Goal: Transaction & Acquisition: Purchase product/service

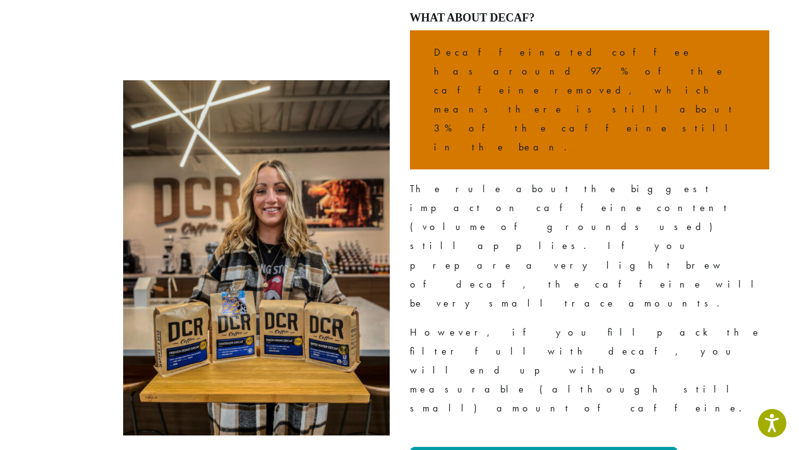
scroll to position [2908, 0]
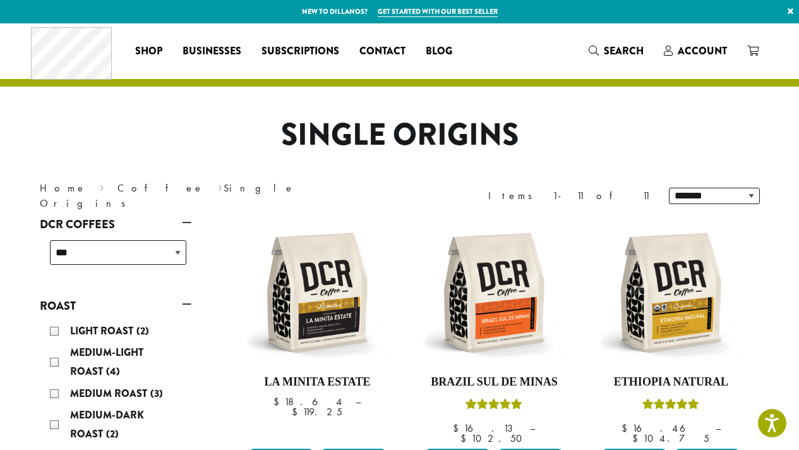
scroll to position [21, 0]
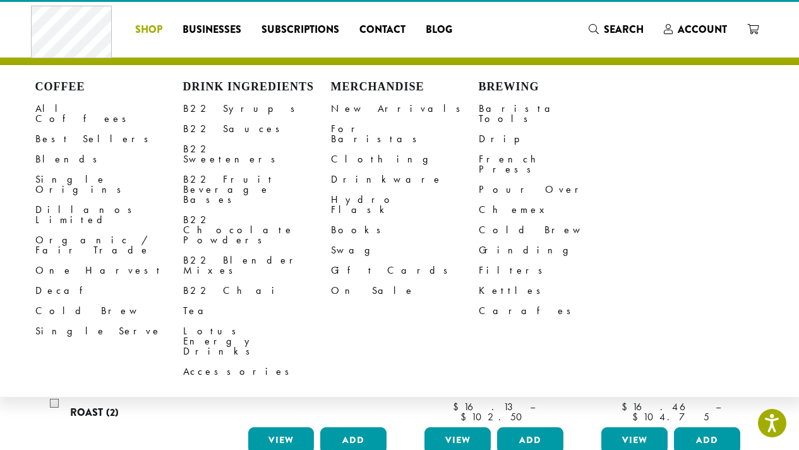
click at [150, 28] on li "Coffee All Coffees Best Sellers Blends Single Origins Dillanos Limited Organic …" at bounding box center [148, 30] width 47 height 20
click at [366, 105] on link "New Arrivals" at bounding box center [405, 109] width 148 height 20
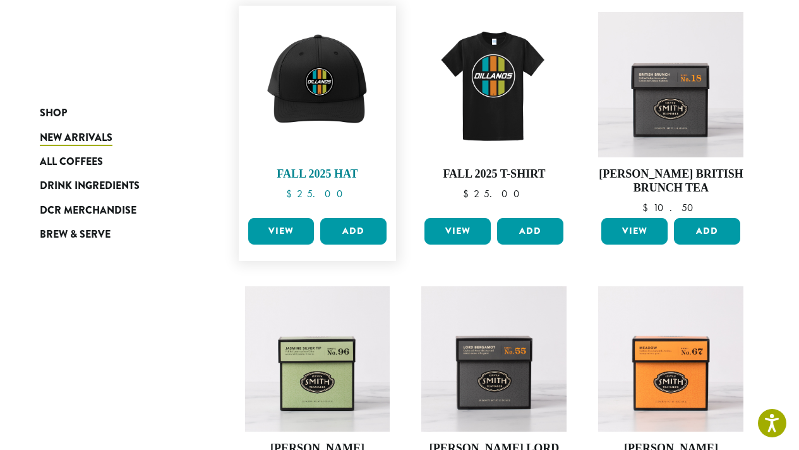
scroll to position [48, 0]
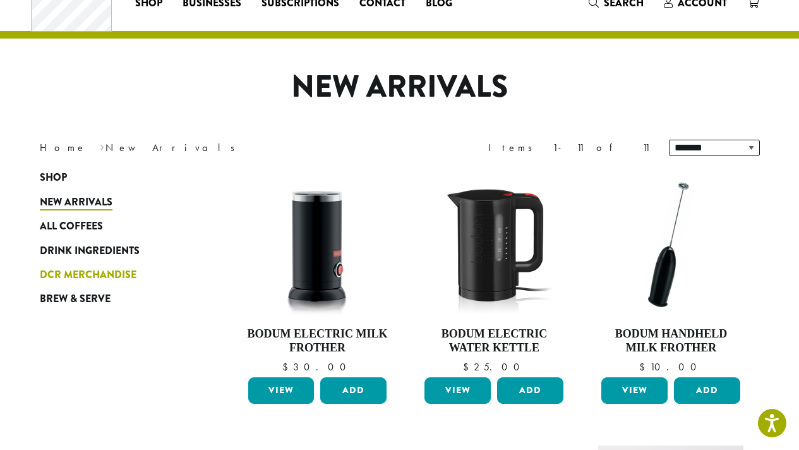
click at [70, 270] on span "DCR Merchandise" at bounding box center [88, 275] width 97 height 16
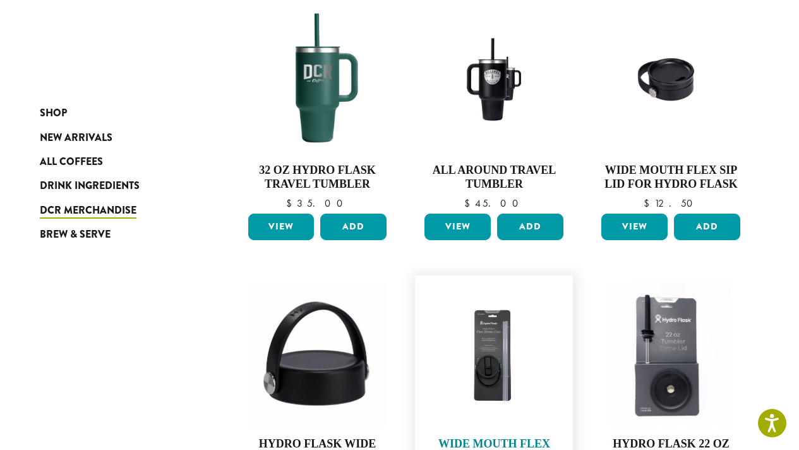
scroll to position [993, 0]
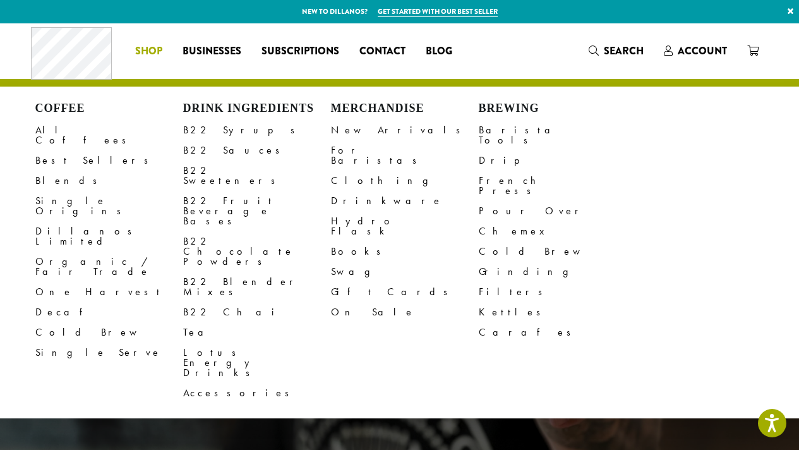
click at [158, 54] on span "Shop" at bounding box center [148, 52] width 27 height 16
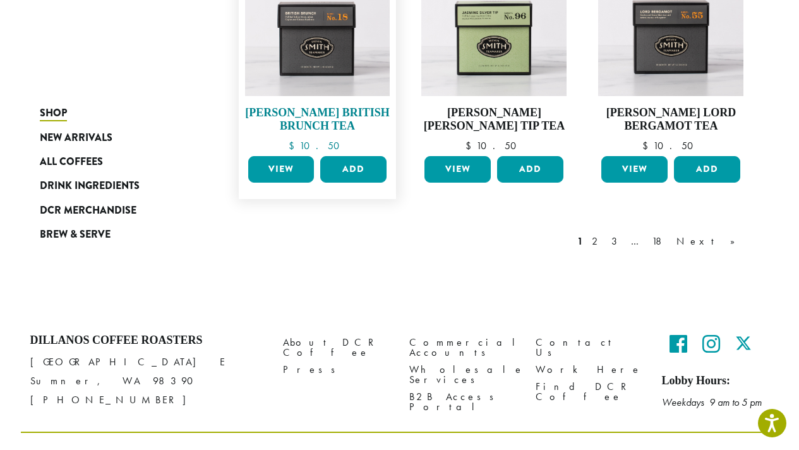
scroll to position [1116, 0]
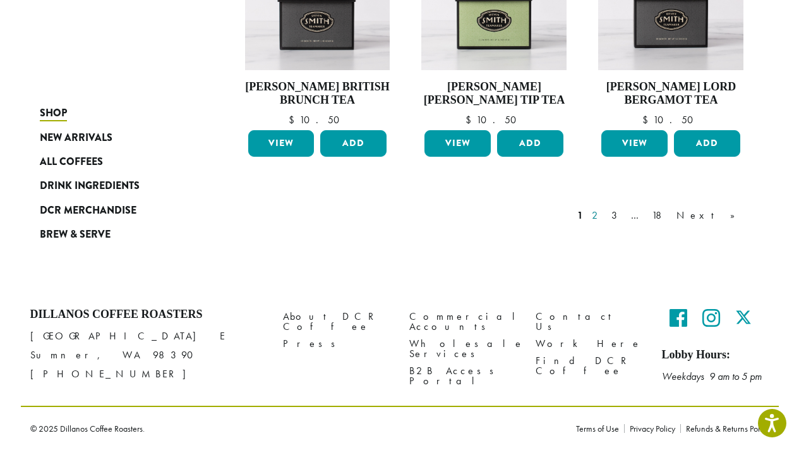
click at [605, 215] on link "2" at bounding box center [597, 215] width 16 height 15
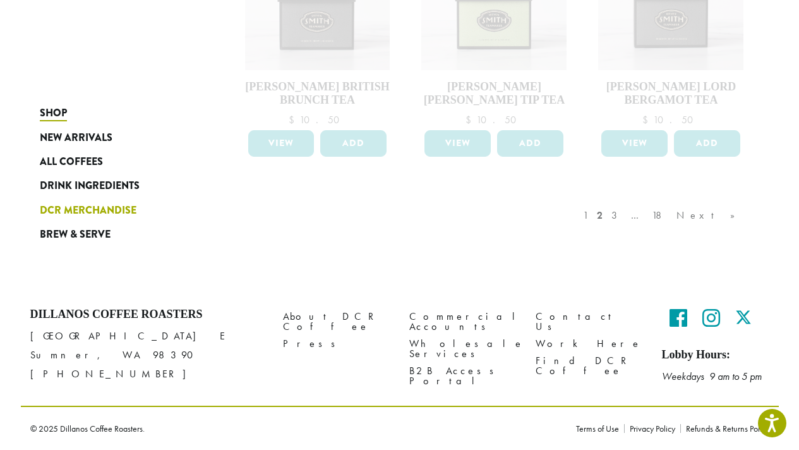
click at [120, 207] on span "DCR Merchandise" at bounding box center [88, 211] width 97 height 16
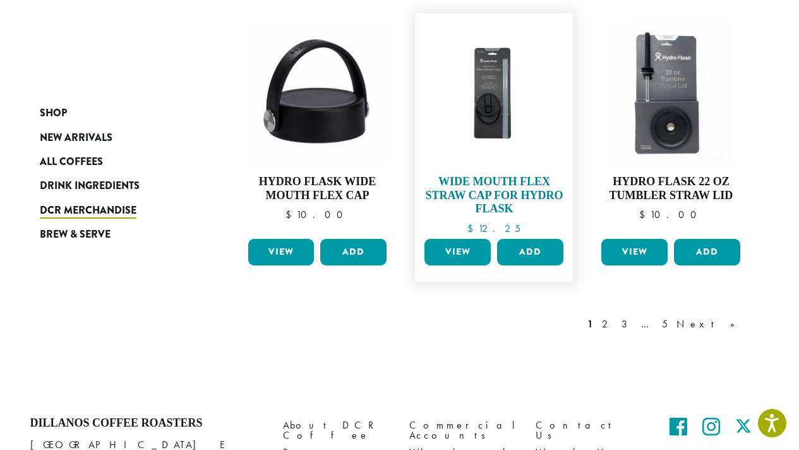
scroll to position [1182, 0]
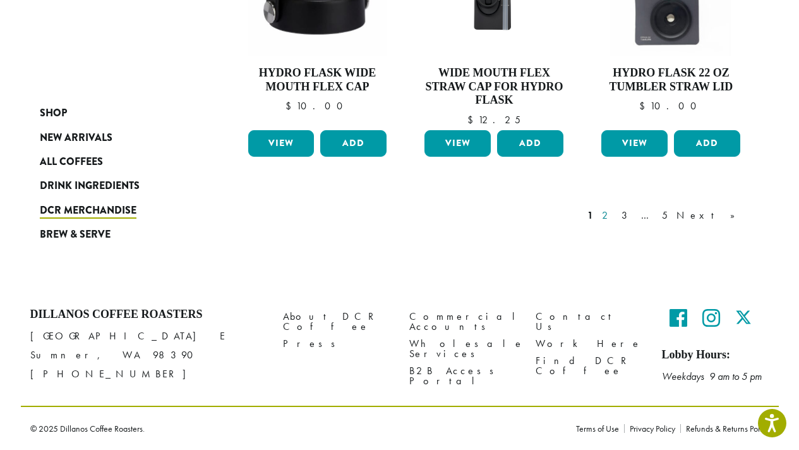
click at [615, 214] on link "2" at bounding box center [607, 215] width 16 height 15
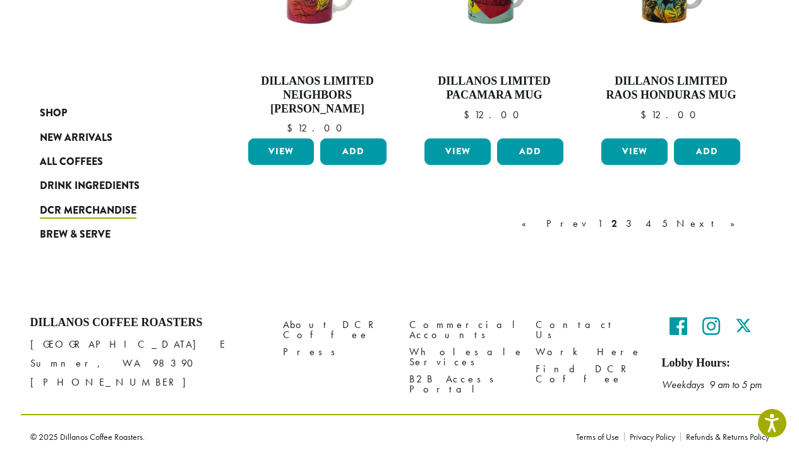
scroll to position [1143, 0]
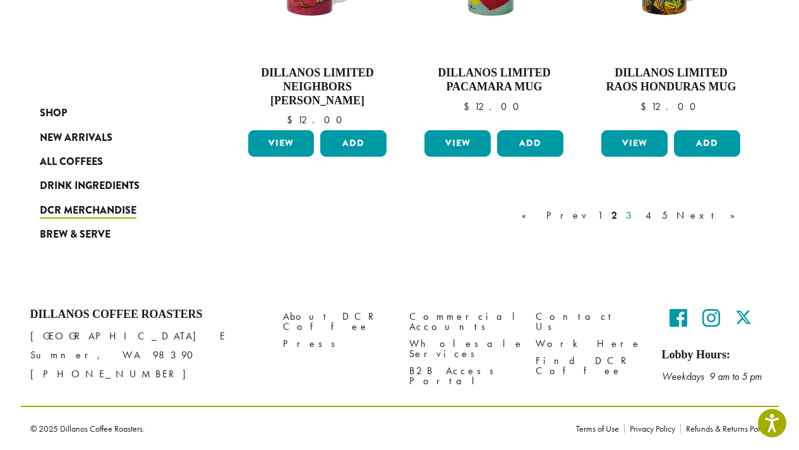
click at [639, 215] on link "3" at bounding box center [631, 215] width 16 height 15
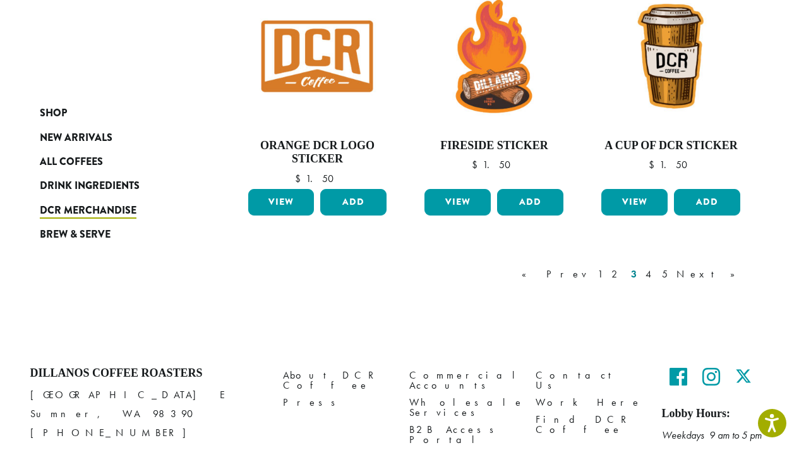
scroll to position [1116, 0]
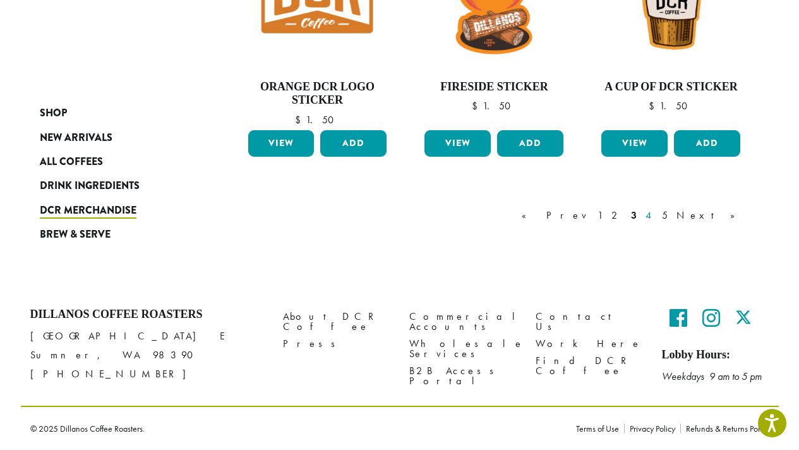
click at [656, 217] on link "4" at bounding box center [649, 215] width 13 height 15
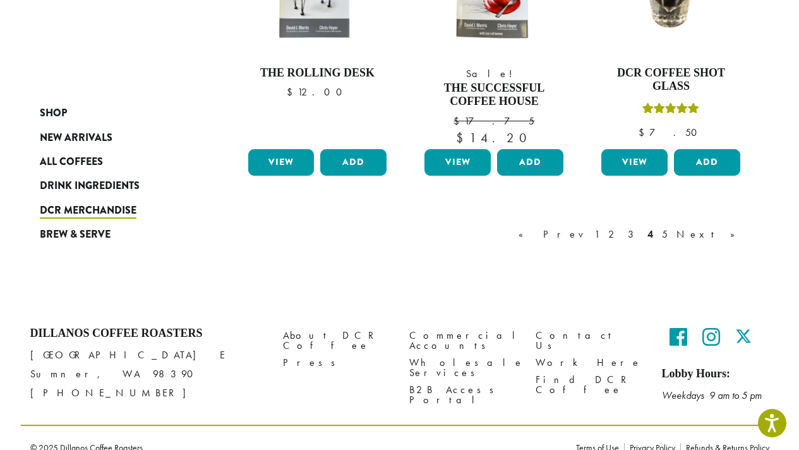
scroll to position [1149, 0]
